Goal: Information Seeking & Learning: Compare options

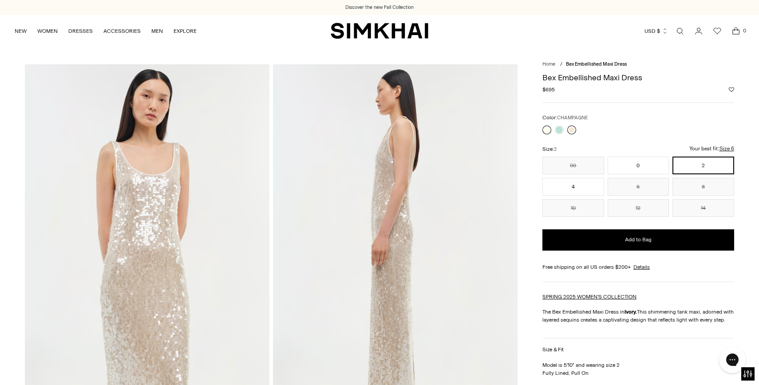
click at [573, 127] on link at bounding box center [571, 130] width 9 height 9
